Goal: Obtain resource: Download file/media

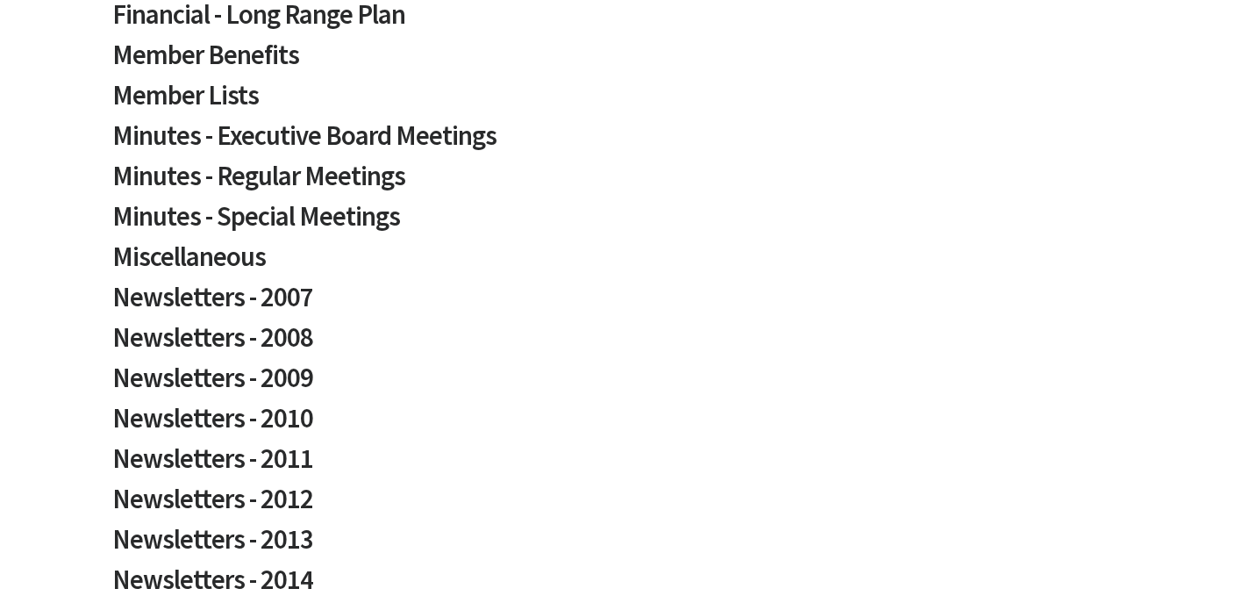
scroll to position [602, 0]
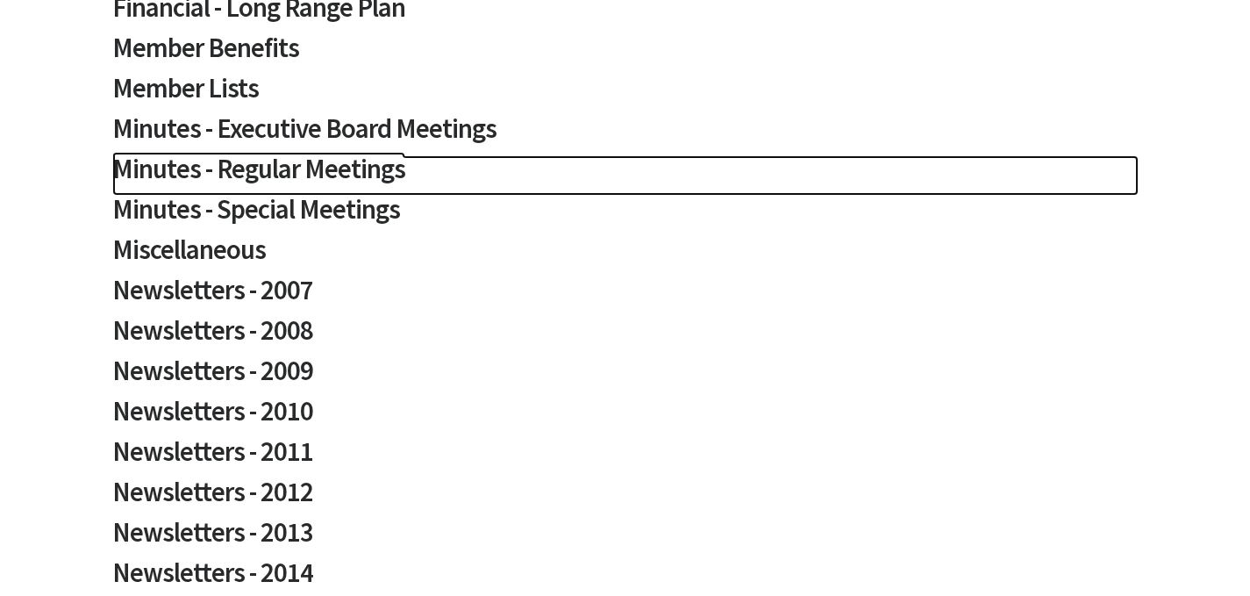
click at [280, 168] on h2 "Minutes - Regular Meetings" at bounding box center [625, 175] width 1026 height 40
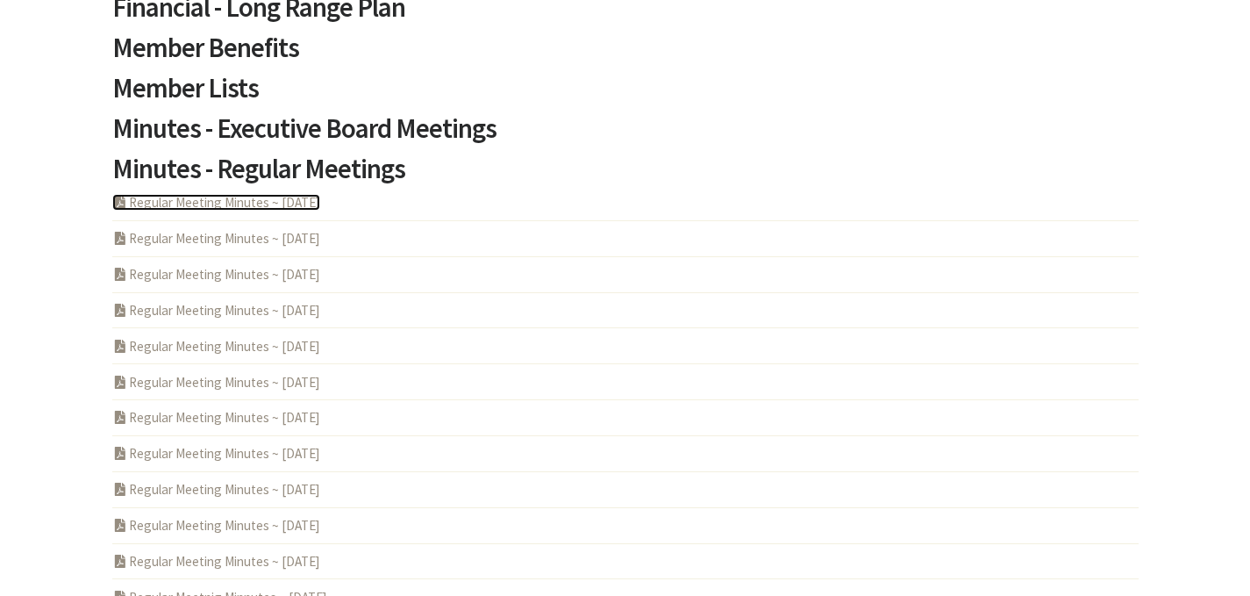
click at [284, 202] on link "PDF Acrobat Document Regular Meeting Minutes ~ 2025-06-12" at bounding box center [216, 202] width 208 height 17
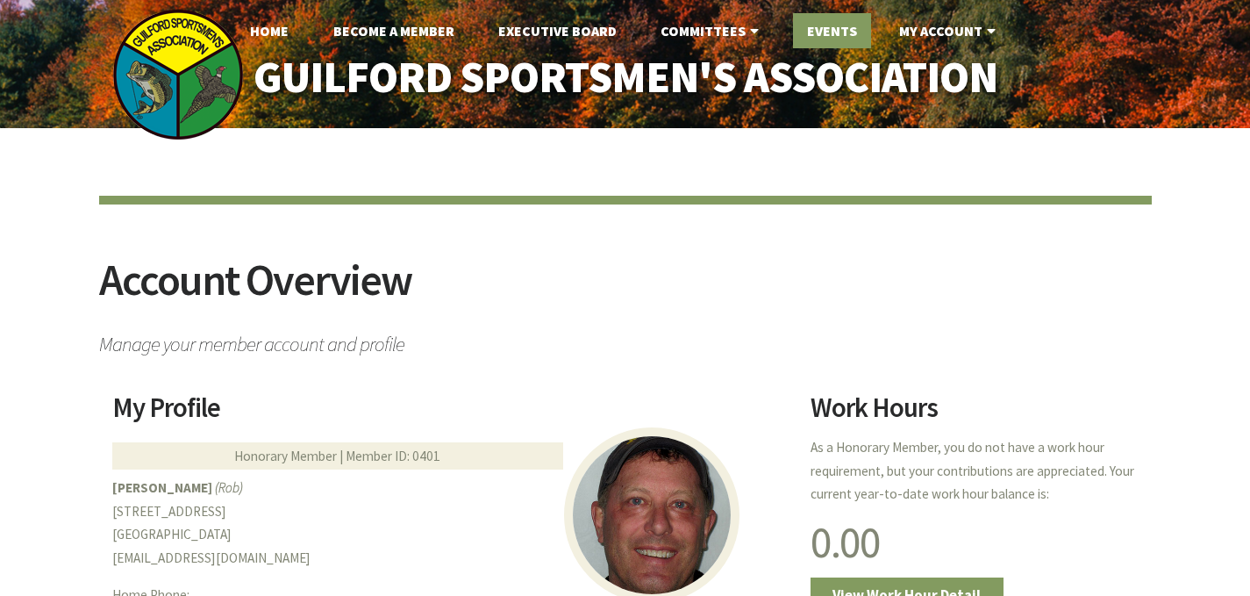
click at [837, 36] on link "Events" at bounding box center [832, 30] width 78 height 35
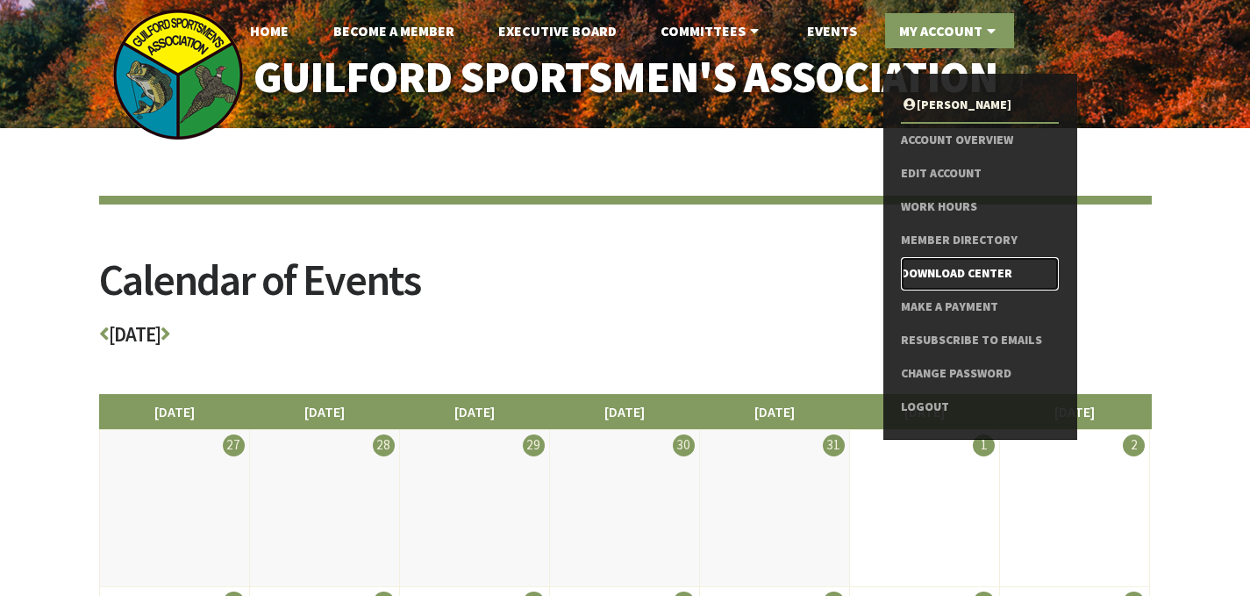
click at [955, 269] on link "Download Center" at bounding box center [979, 273] width 157 height 33
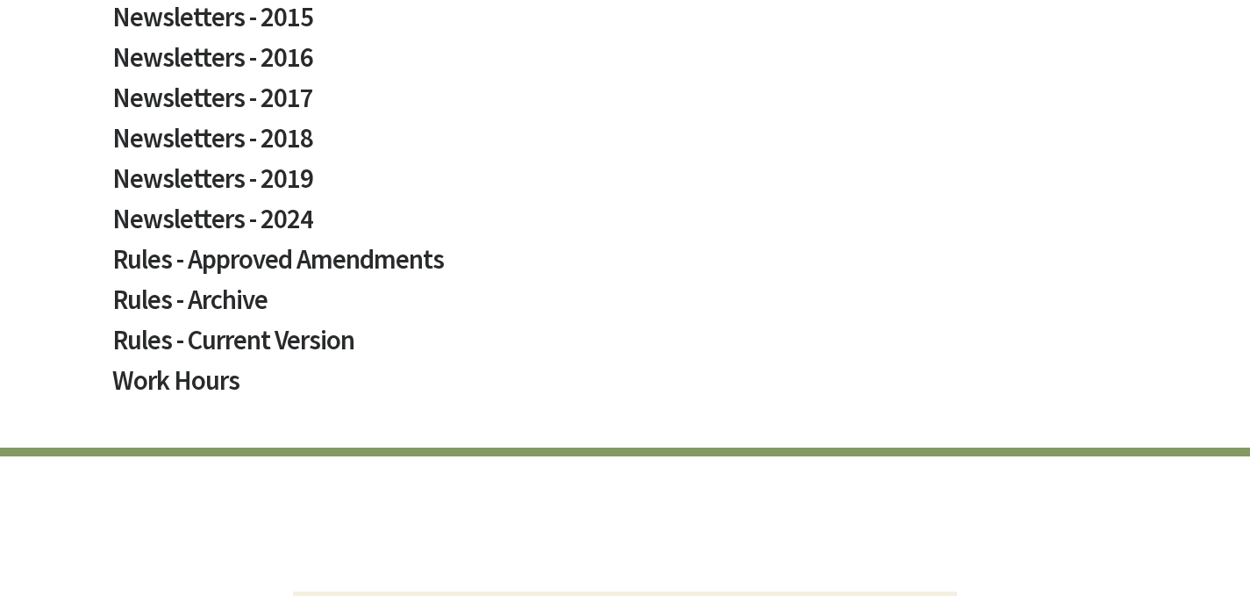
scroll to position [1227, 0]
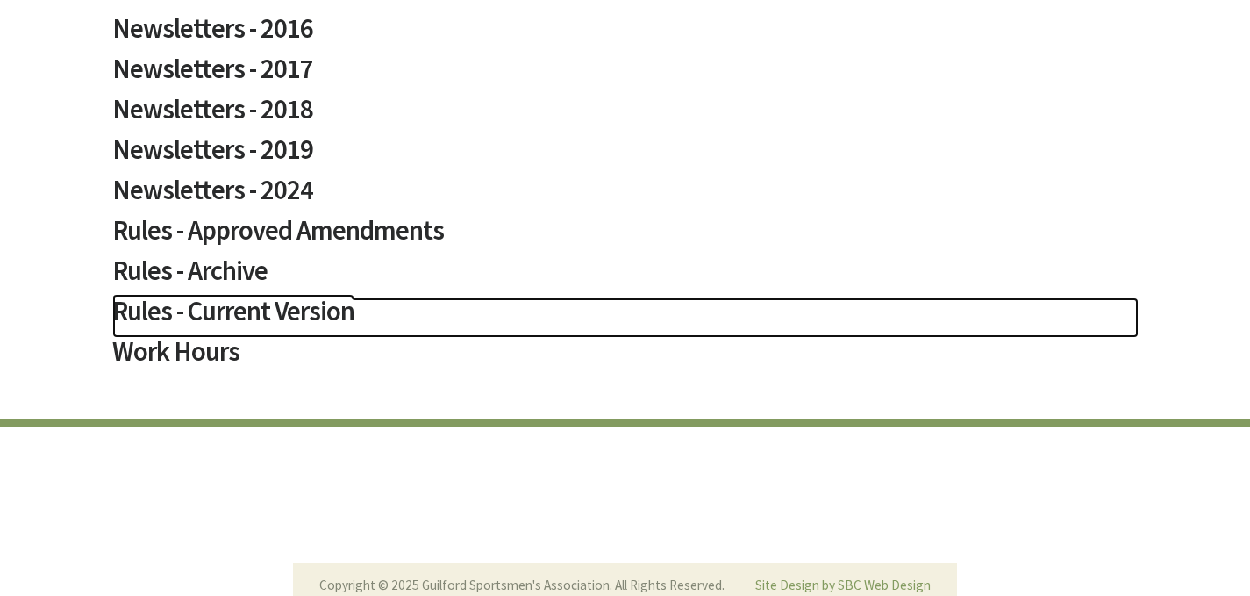
click at [197, 310] on h2 "Rules - Current Version" at bounding box center [625, 317] width 1026 height 40
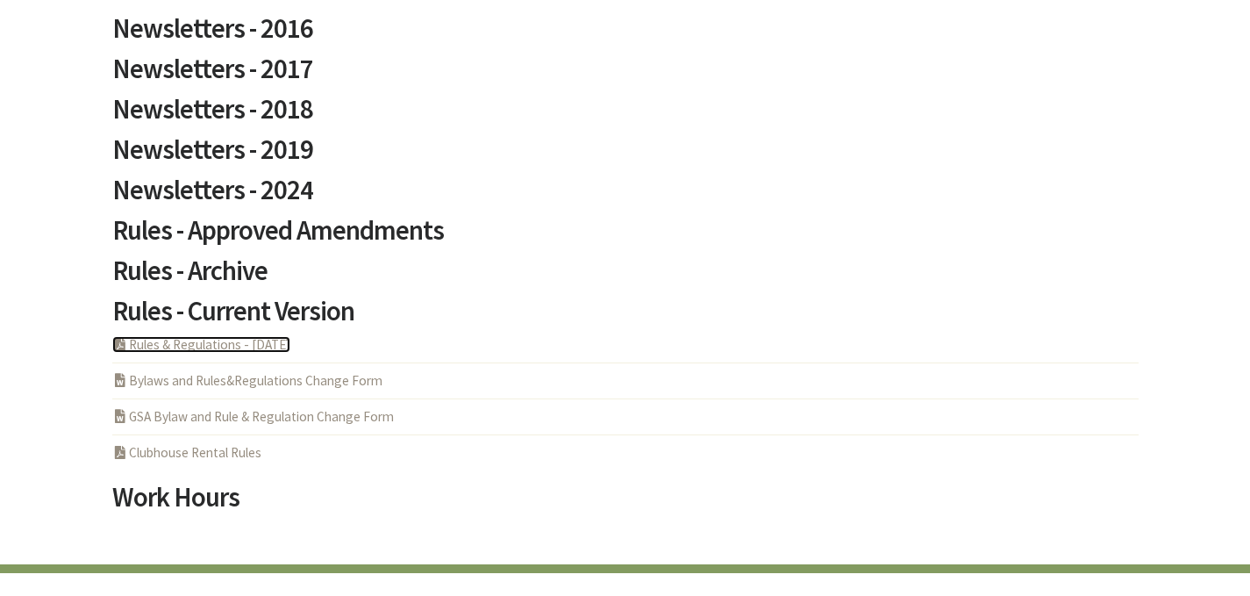
click at [215, 343] on link "PDF Acrobat Document Rules & Regulations - 5-6-2025" at bounding box center [201, 344] width 178 height 17
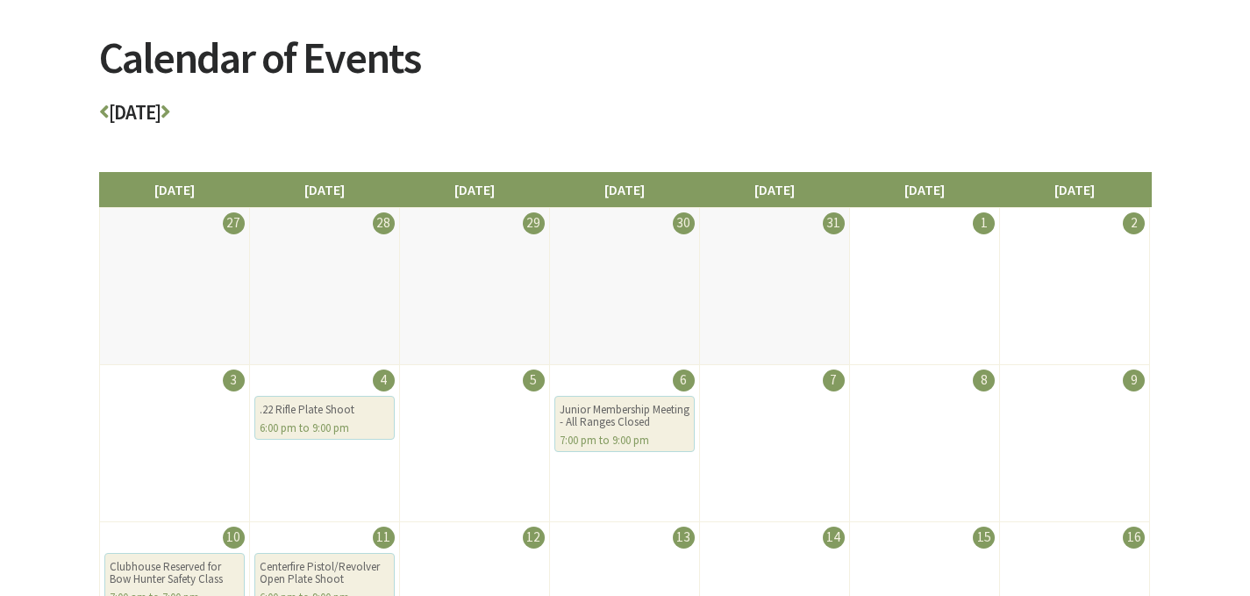
scroll to position [217, 0]
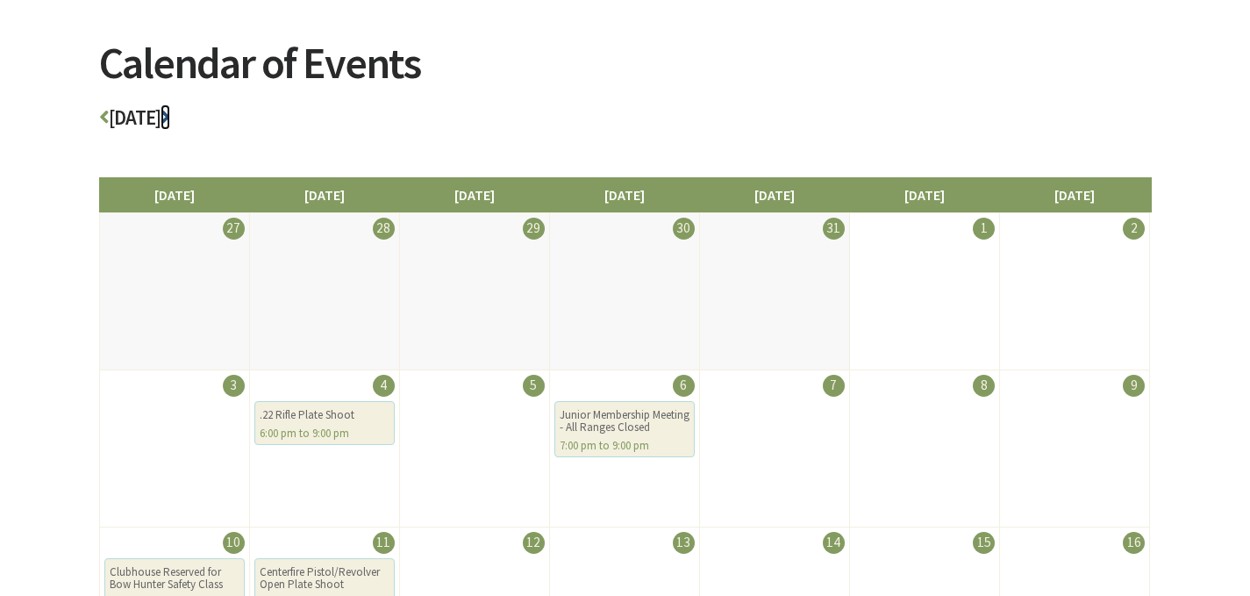
click at [170, 119] on icon at bounding box center [166, 117] width 10 height 20
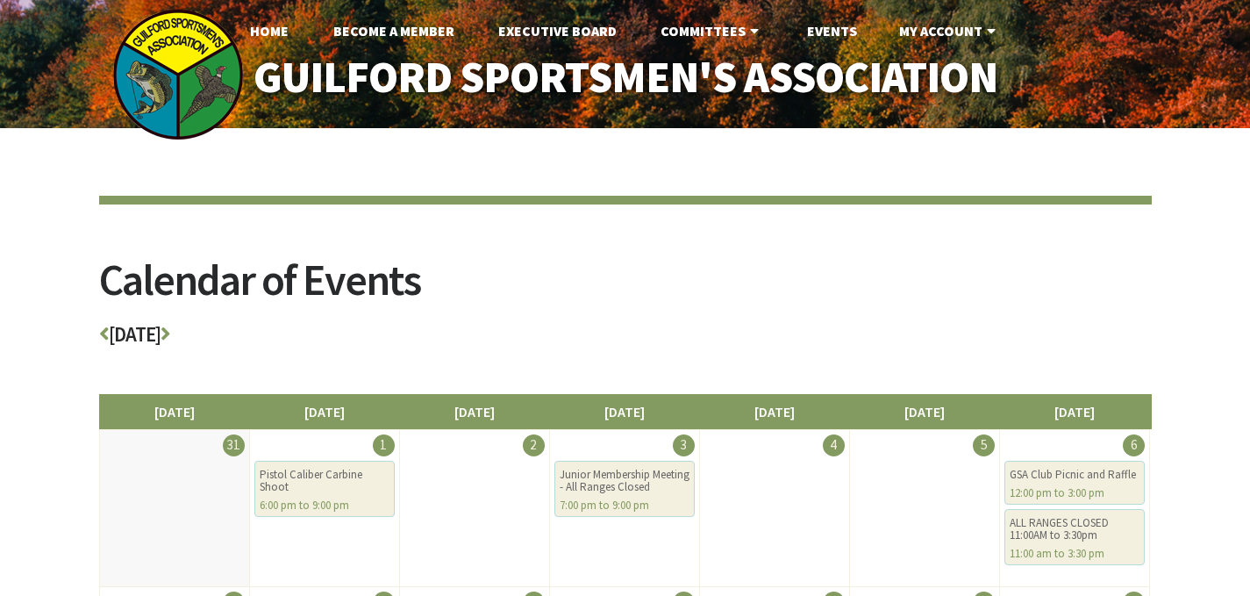
scroll to position [3, 0]
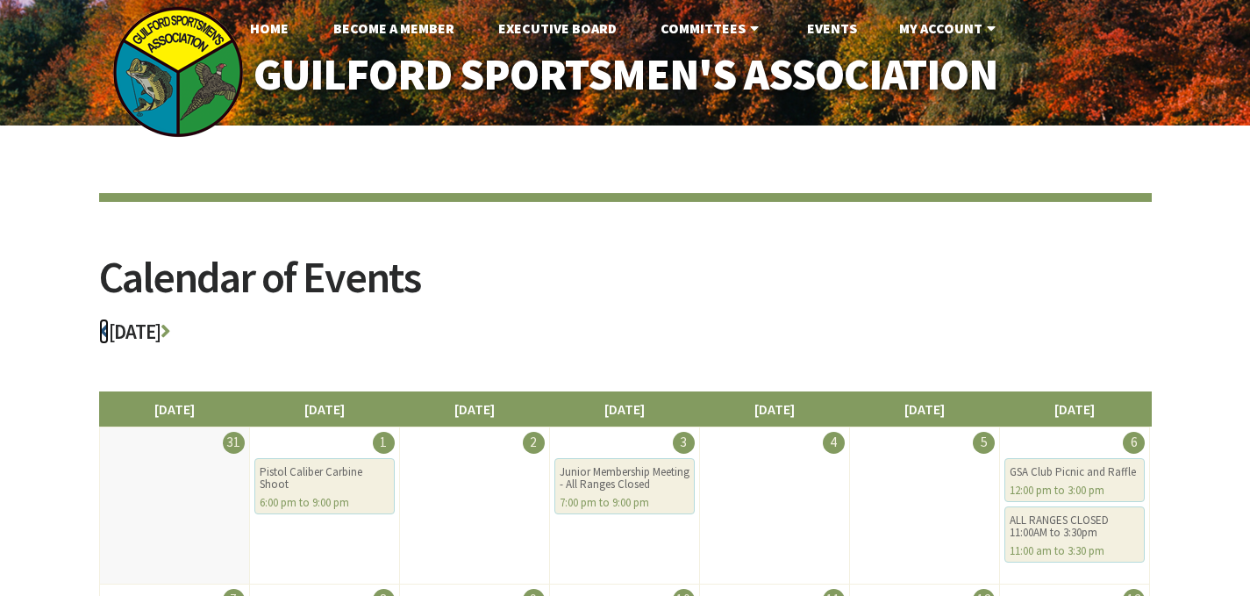
click at [107, 333] on icon at bounding box center [104, 331] width 10 height 20
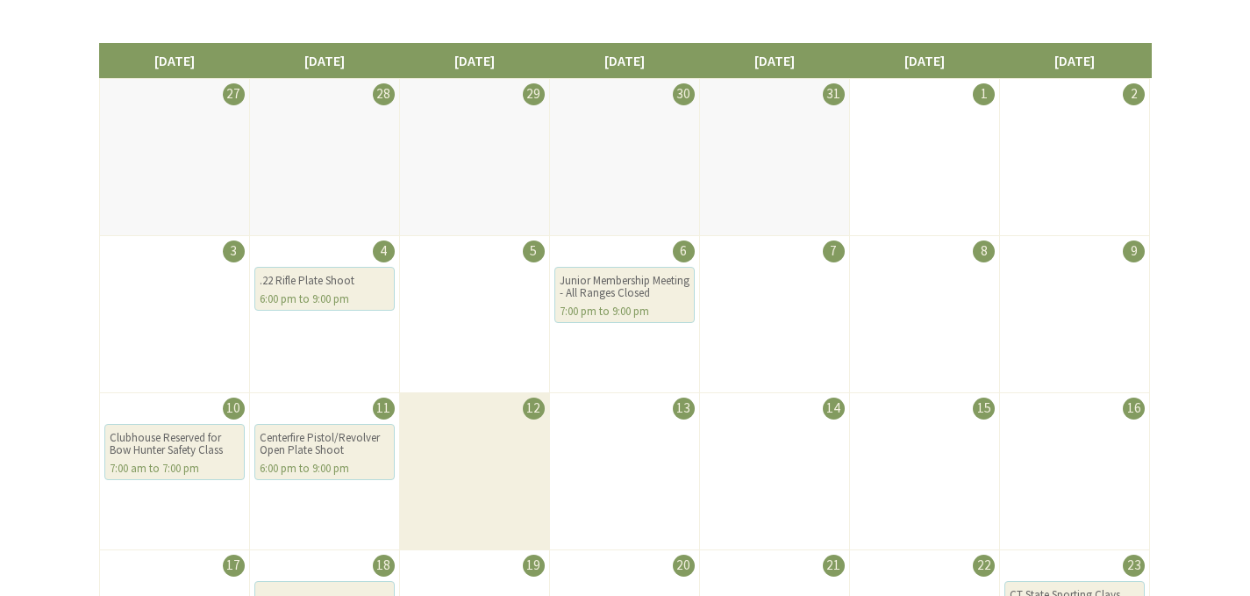
scroll to position [198, 0]
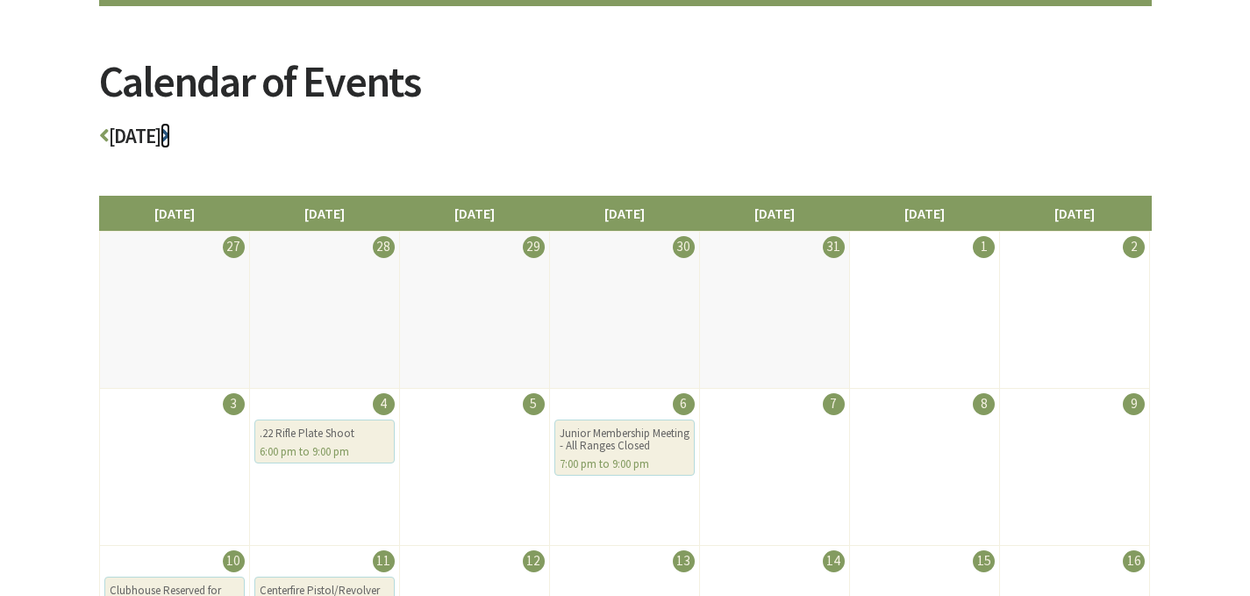
click at [170, 133] on icon at bounding box center [166, 135] width 10 height 20
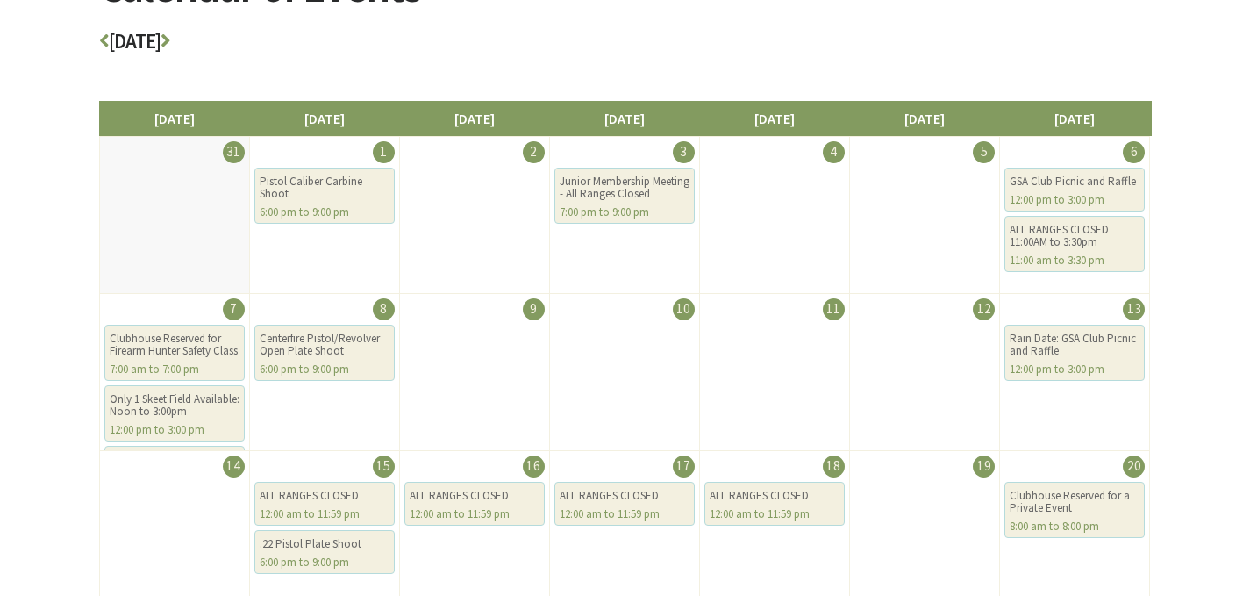
scroll to position [291, 0]
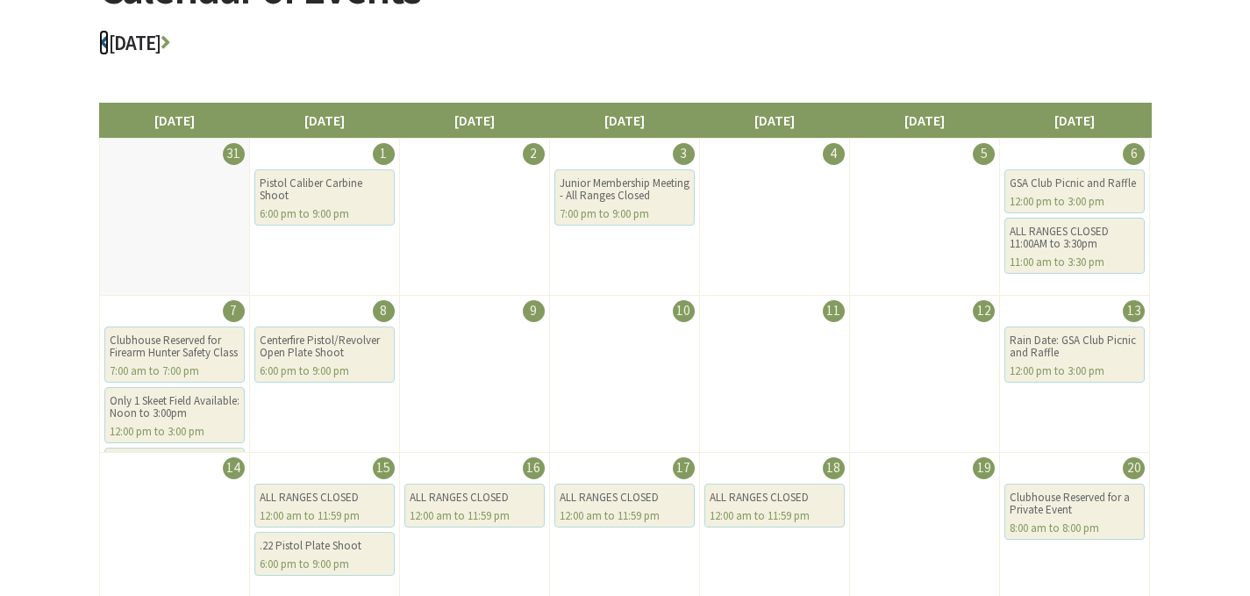
click at [102, 41] on icon at bounding box center [104, 42] width 10 height 20
